Goal: Download file/media

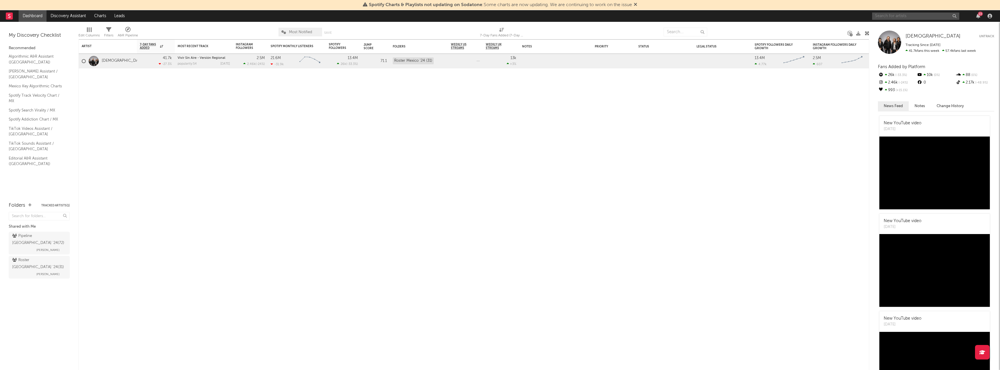
click at [890, 17] on input "text" at bounding box center [915, 16] width 87 height 7
click at [898, 18] on input "[PERSON_NAME]" at bounding box center [915, 16] width 87 height 7
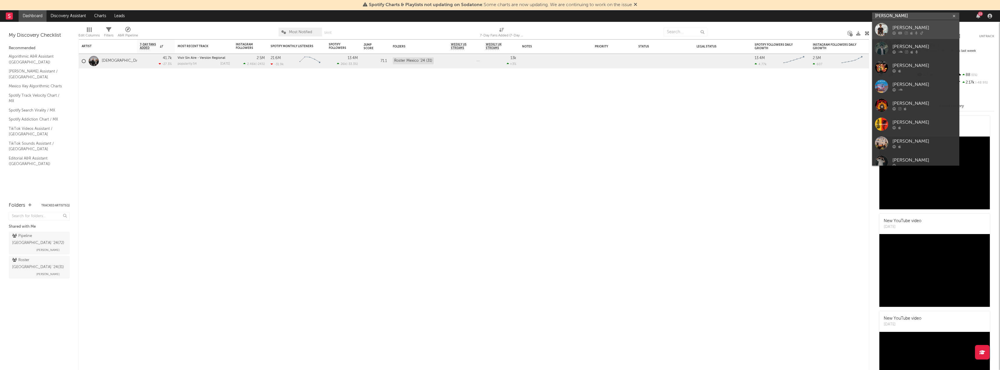
type input "[PERSON_NAME]"
click at [907, 25] on div "[PERSON_NAME]" at bounding box center [925, 27] width 64 height 7
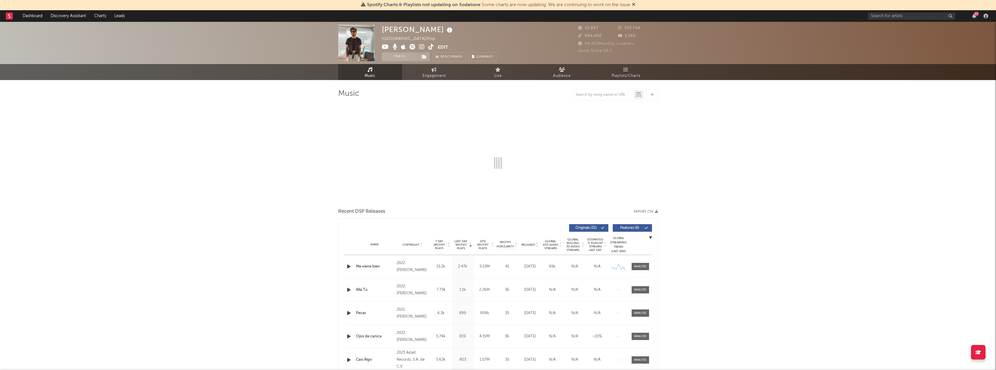
select select "6m"
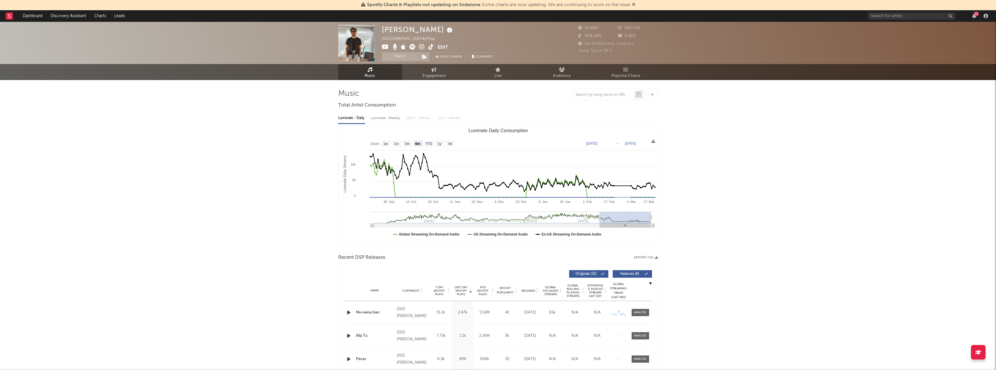
click at [649, 255] on div "Recent DSP Releases Export CSV" at bounding box center [498, 257] width 320 height 10
click at [649, 256] on button "Export CSV" at bounding box center [646, 257] width 24 height 3
